Goal: Transaction & Acquisition: Purchase product/service

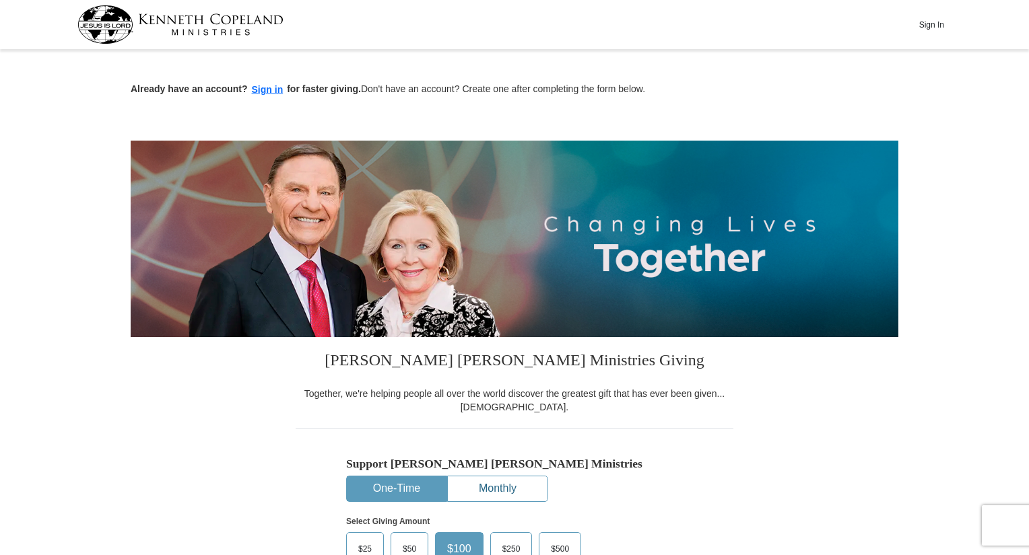
click at [541, 479] on button "Monthly" at bounding box center [498, 489] width 100 height 25
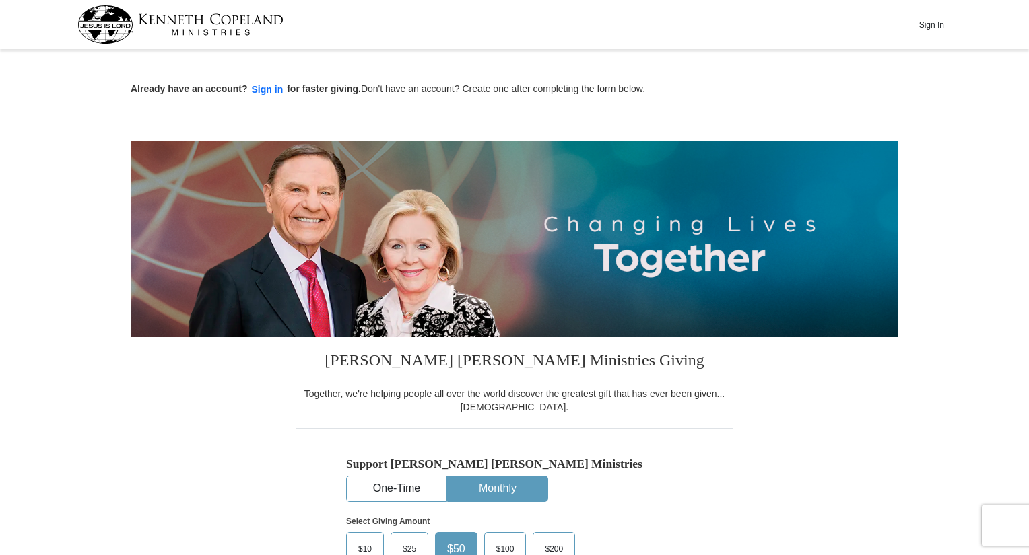
click at [407, 542] on span "$25" at bounding box center [409, 549] width 27 height 20
click at [0, 0] on input "$25" at bounding box center [0, 0] width 0 height 0
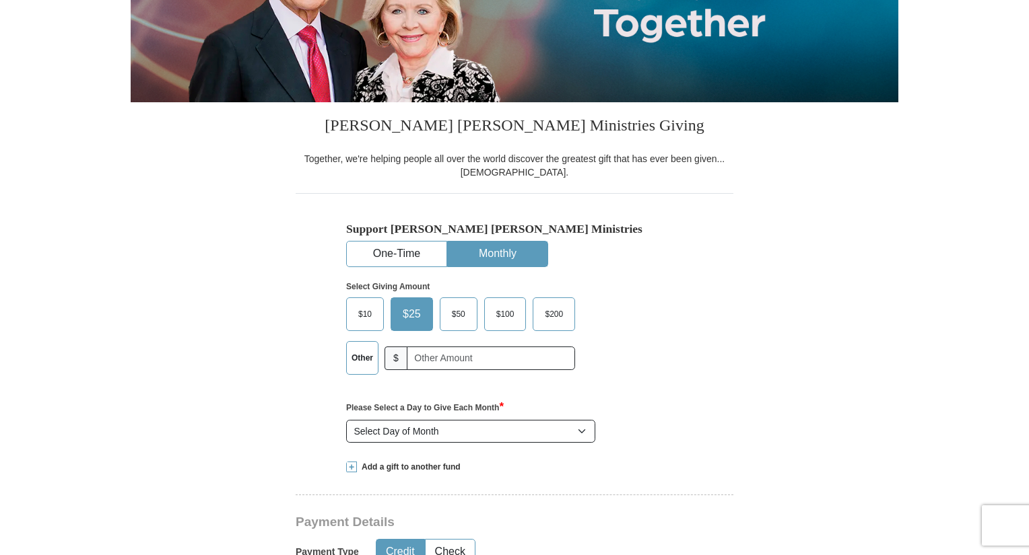
scroll to position [337, 0]
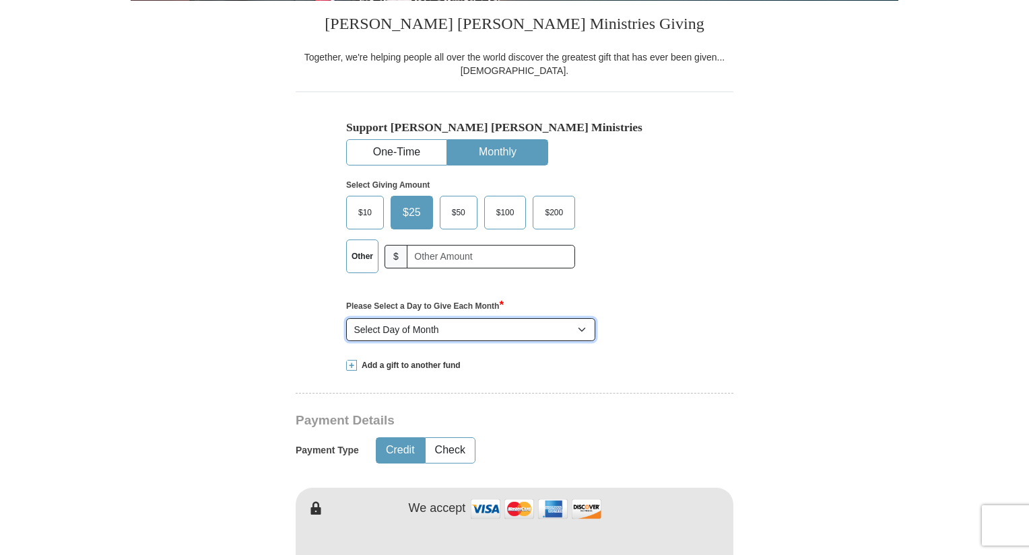
click at [578, 330] on select "Select Day of Month 1 2 3 4 5 6 7 8 9 10 11 12 13 14 15 16 17 18 19 20 21 22 23…" at bounding box center [470, 329] width 249 height 23
select select "15"
click at [346, 318] on select "Select Day of Month 1 2 3 4 5 6 7 8 9 10 11 12 13 14 15 16 17 18 19 20 21 22 23…" at bounding box center [470, 329] width 249 height 23
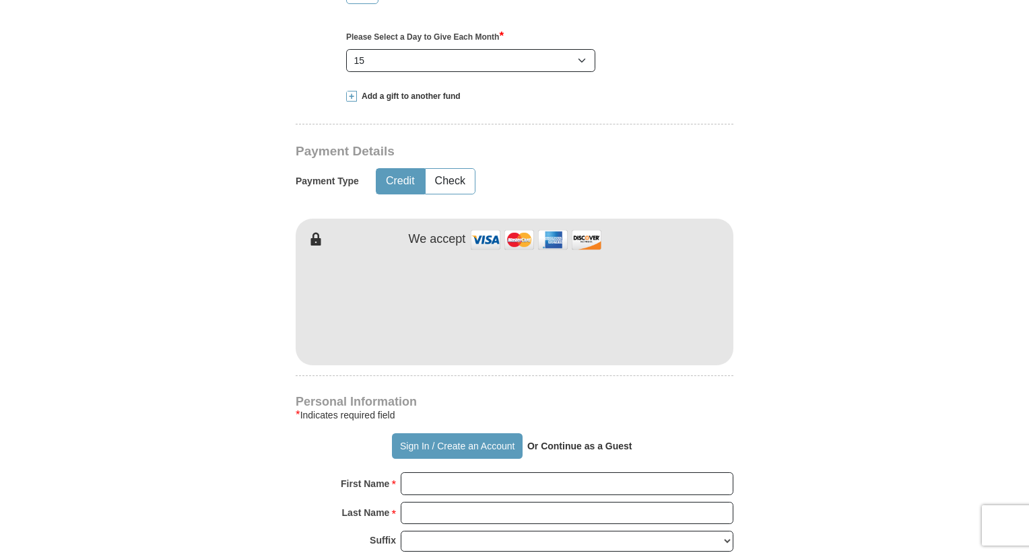
scroll to position [673, 0]
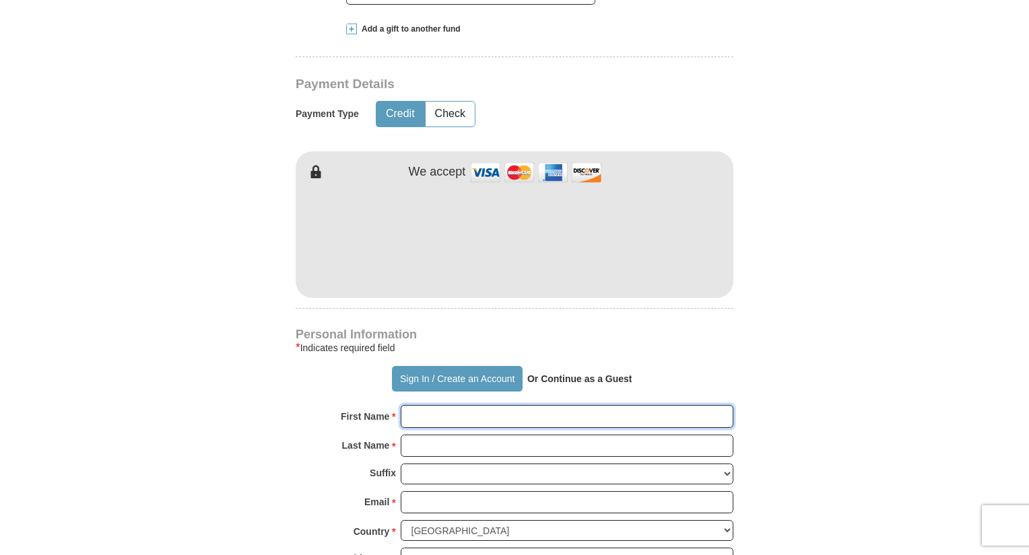
click at [555, 413] on input "First Name *" at bounding box center [567, 416] width 333 height 23
type input "[PERSON_NAME]"
click at [540, 446] on input "Last Name *" at bounding box center [567, 446] width 333 height 23
type input "[PERSON_NAME]"
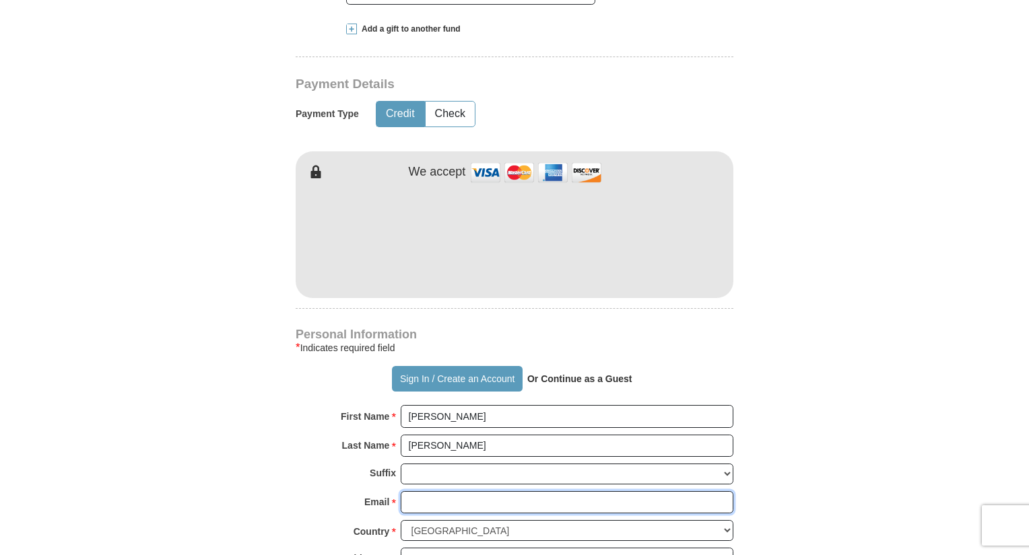
click at [507, 508] on input "Email *" at bounding box center [567, 502] width 333 height 23
type input "[EMAIL_ADDRESS][DOMAIN_NAME]"
click at [776, 497] on form "Already have an account? Sign in for faster giving. Don't have an account? Crea…" at bounding box center [514, 266] width 767 height 1770
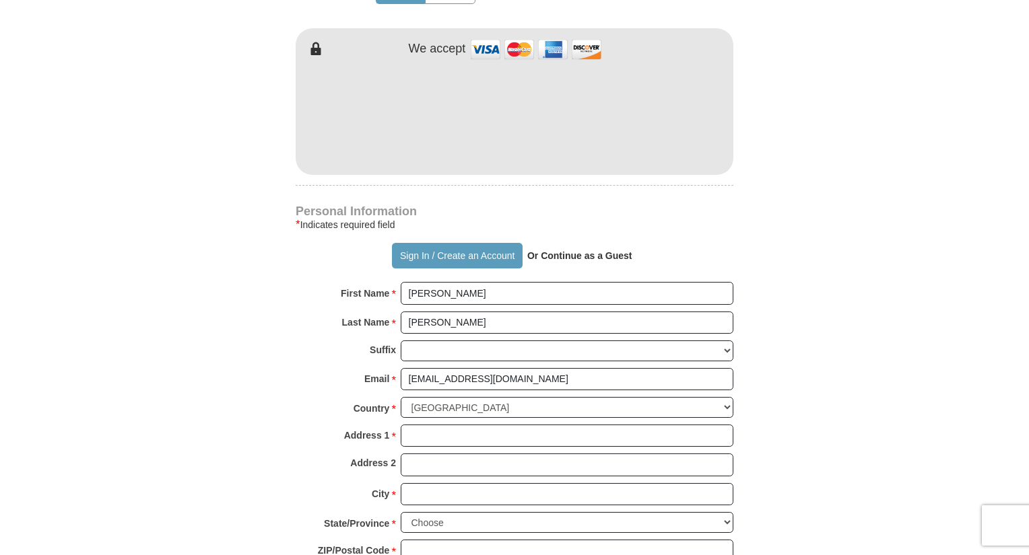
scroll to position [808, 0]
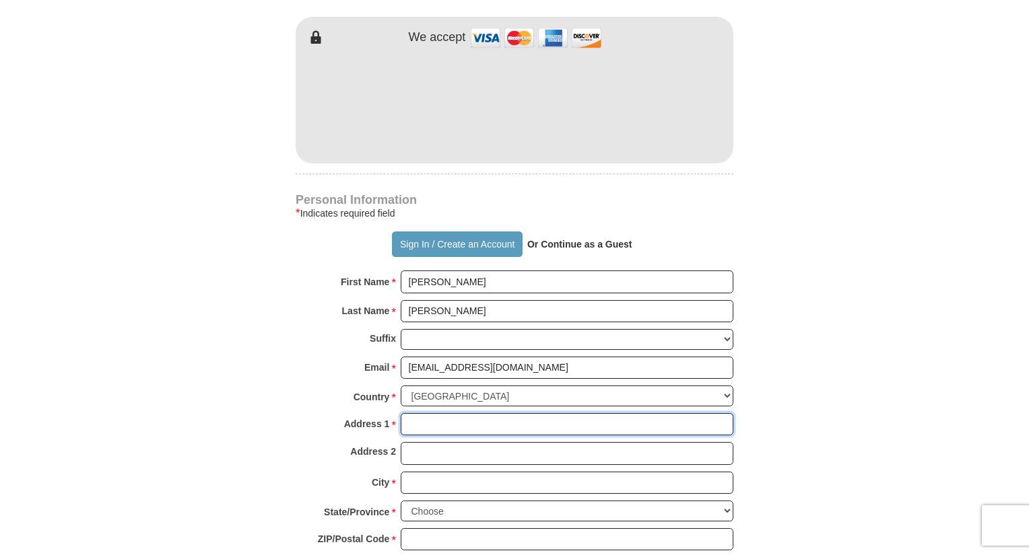
click at [625, 418] on input "Address 1 *" at bounding box center [567, 424] width 333 height 23
type input "[STREET_ADDRESS][PERSON_NAME]"
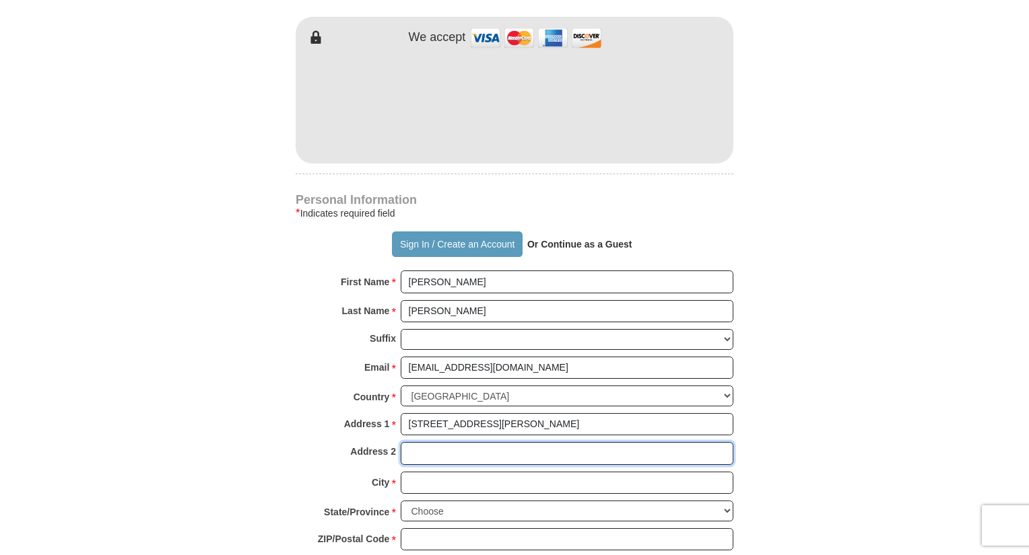
type input "Kailua-Kona, HI 96740"
type input "Kailua-Kona"
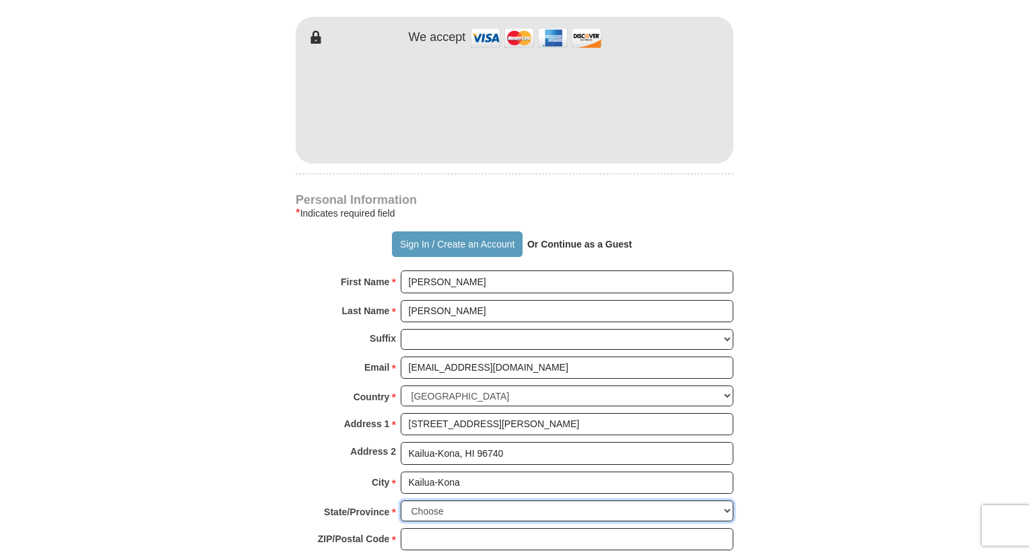
select select "HI"
type input "96740"
click at [810, 453] on form "Already have an account? Sign in for faster giving. Don't have an account? Crea…" at bounding box center [514, 131] width 767 height 1770
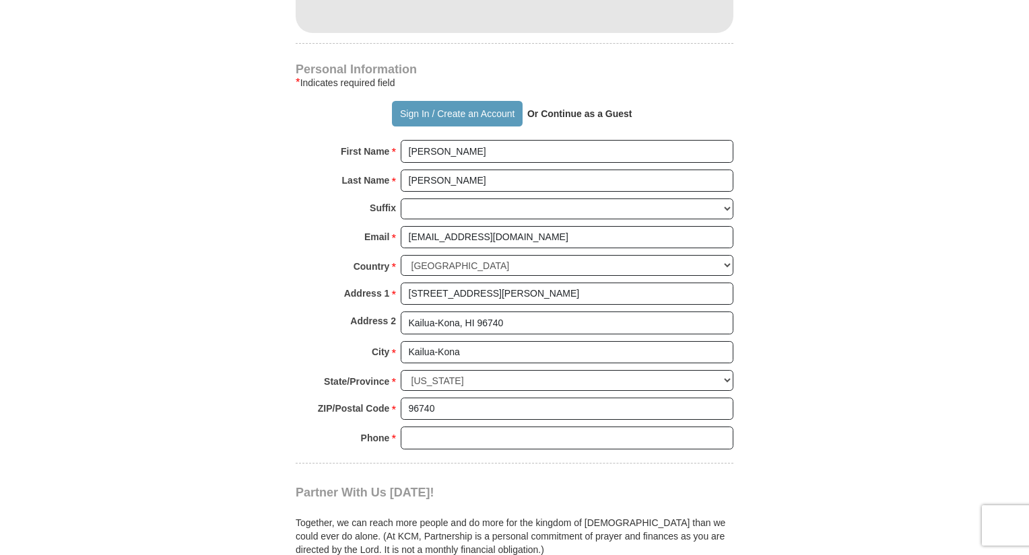
scroll to position [942, 0]
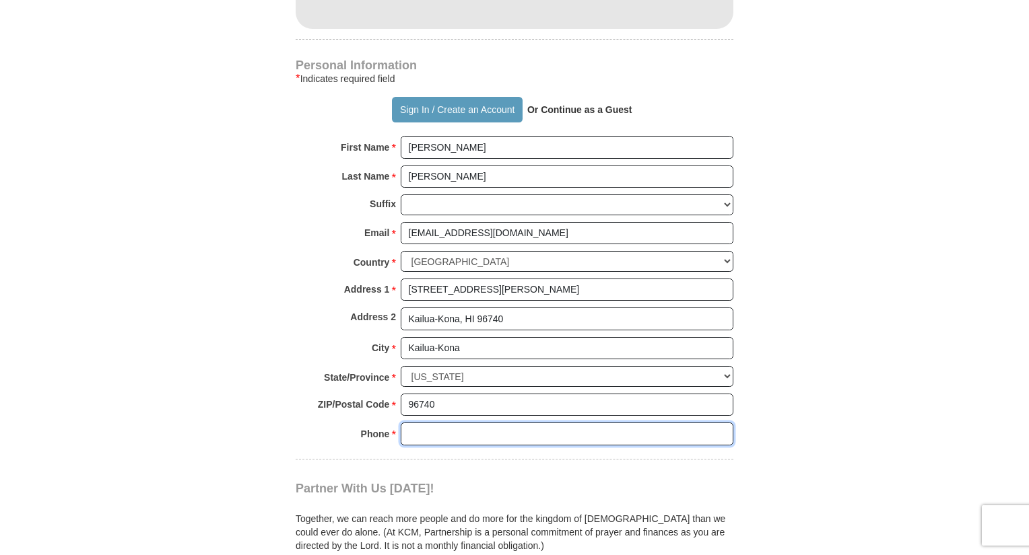
click at [699, 438] on input "Phone * *" at bounding box center [567, 434] width 333 height 23
type input "8084649390"
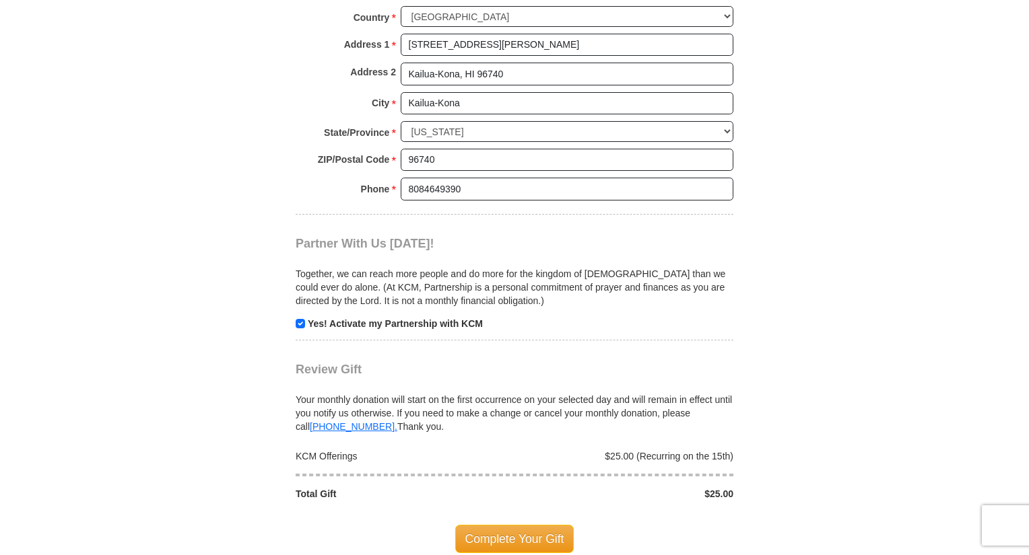
scroll to position [1212, 0]
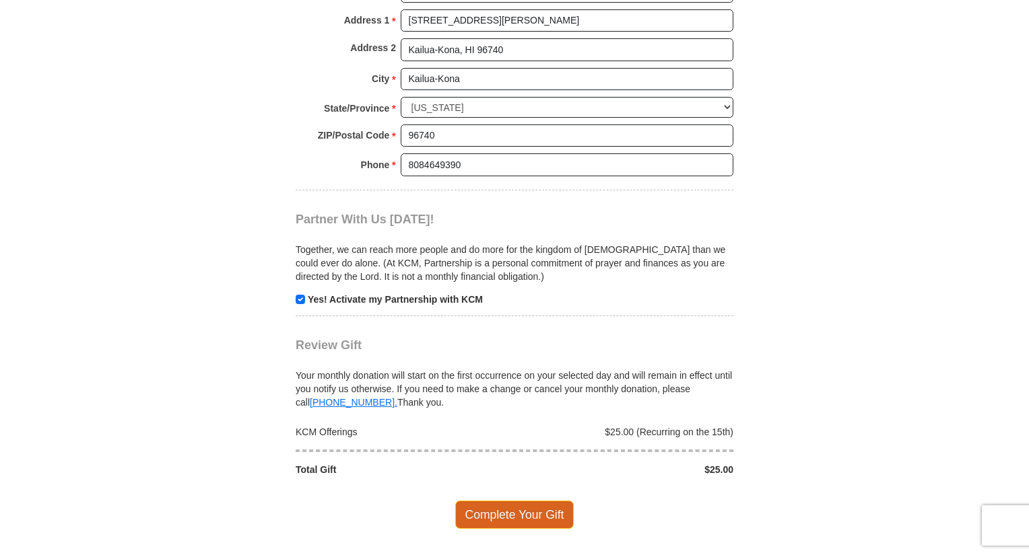
click at [553, 501] on span "Complete Your Gift" at bounding box center [514, 515] width 119 height 28
